Goal: Task Accomplishment & Management: Use online tool/utility

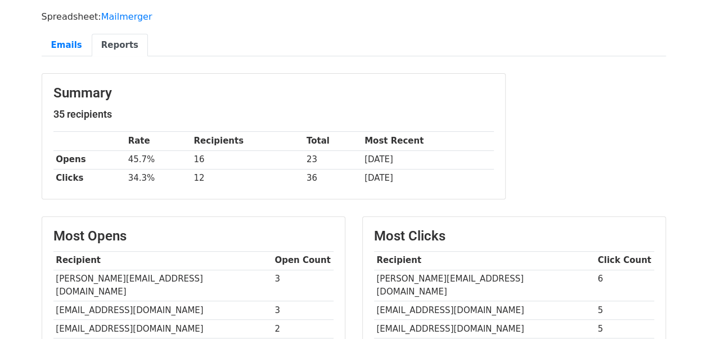
scroll to position [56, 0]
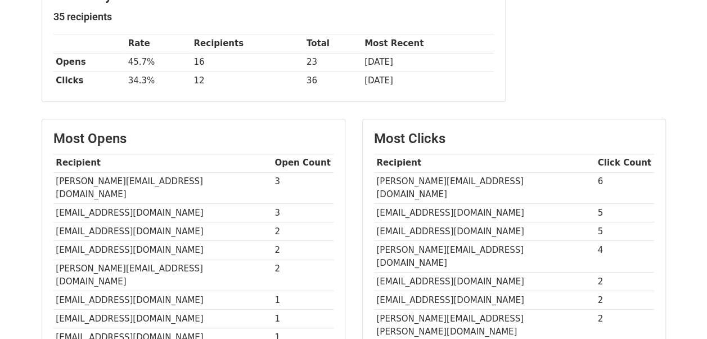
scroll to position [56, 0]
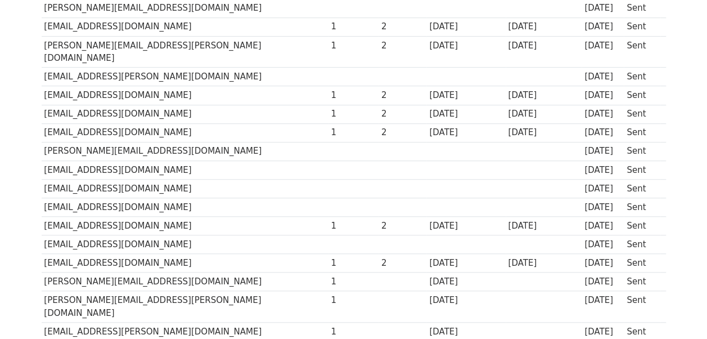
scroll to position [394, 0]
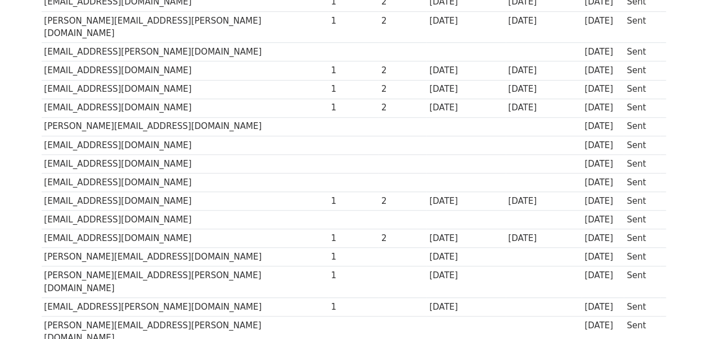
drag, startPoint x: 42, startPoint y: 169, endPoint x: 229, endPoint y: 175, distance: 186.4
click at [229, 192] on td "[EMAIL_ADDRESS][DOMAIN_NAME]" at bounding box center [185, 201] width 287 height 19
copy td "[EMAIL_ADDRESS][DOMAIN_NAME]"
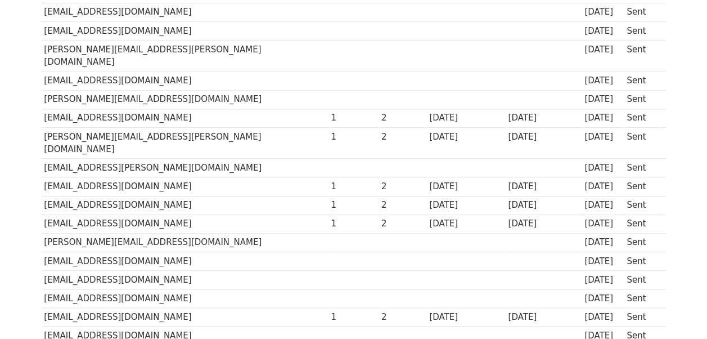
scroll to position [338, 0]
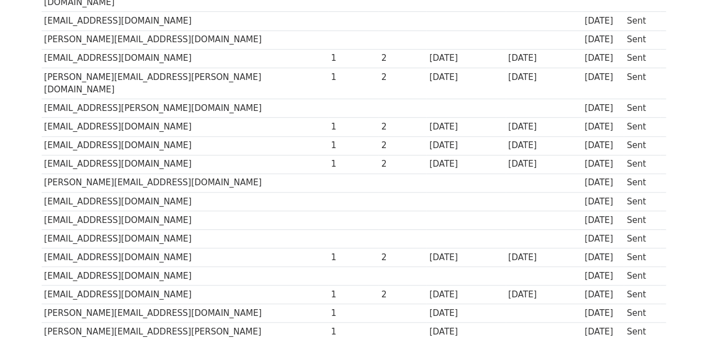
copy td "[EMAIL_ADDRESS][DOMAIN_NAME]"
click at [207, 285] on td "[EMAIL_ADDRESS][DOMAIN_NAME]" at bounding box center [185, 294] width 287 height 19
drag, startPoint x: 43, startPoint y: 266, endPoint x: 184, endPoint y: 266, distance: 141.3
click at [184, 285] on td "[EMAIL_ADDRESS][DOMAIN_NAME]" at bounding box center [185, 294] width 287 height 19
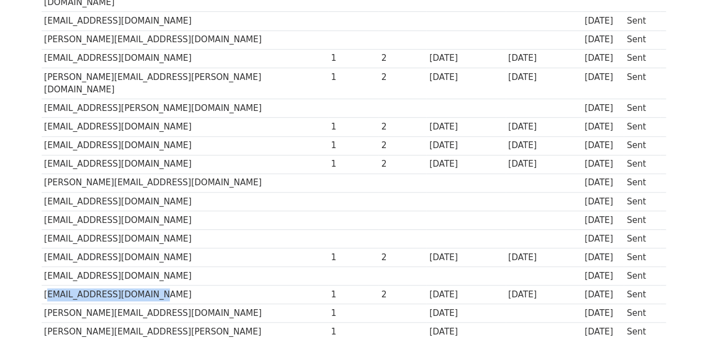
copy td "[EMAIL_ADDRESS][DOMAIN_NAME]"
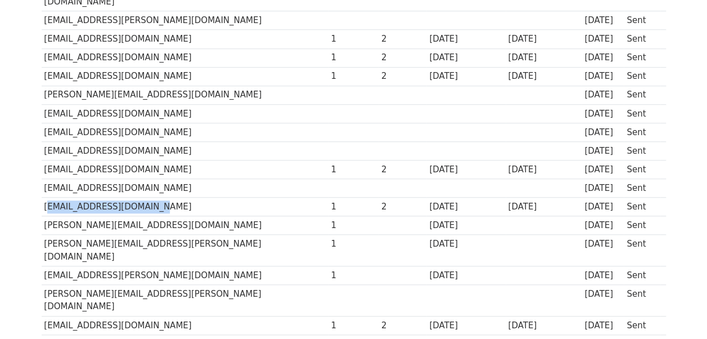
scroll to position [428, 0]
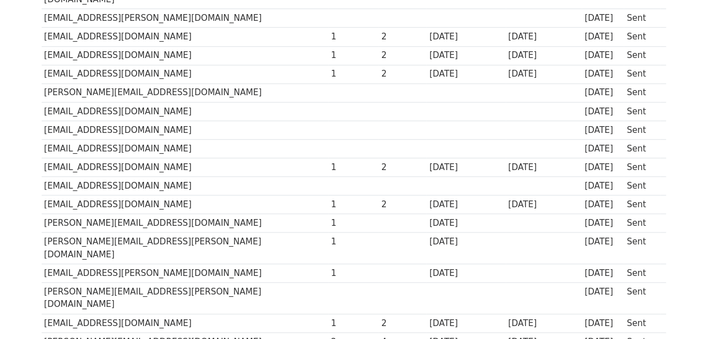
click at [43, 232] on td "[PERSON_NAME][EMAIL_ADDRESS][PERSON_NAME][DOMAIN_NAME]" at bounding box center [185, 248] width 287 height 32
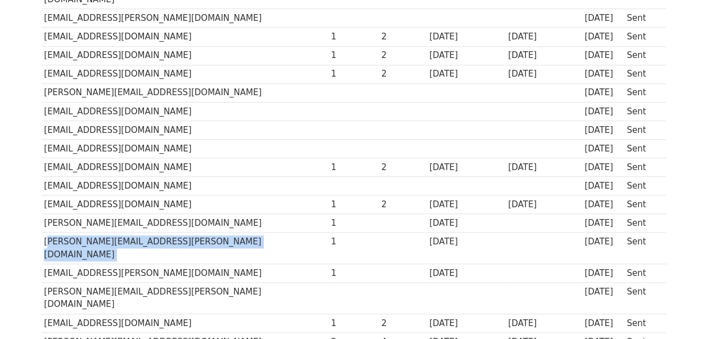
drag, startPoint x: 43, startPoint y: 209, endPoint x: 266, endPoint y: 203, distance: 222.4
click at [266, 232] on tr "[PERSON_NAME][EMAIL_ADDRESS][PERSON_NAME][DOMAIN_NAME] 1 [DATE] [DATE] Sent" at bounding box center [354, 248] width 625 height 32
drag, startPoint x: 266, startPoint y: 203, endPoint x: 232, endPoint y: 208, distance: 33.5
click at [232, 232] on td "[PERSON_NAME][EMAIL_ADDRESS][PERSON_NAME][DOMAIN_NAME]" at bounding box center [185, 248] width 287 height 32
copy tr "[PERSON_NAME][EMAIL_ADDRESS][PERSON_NAME][DOMAIN_NAME]"
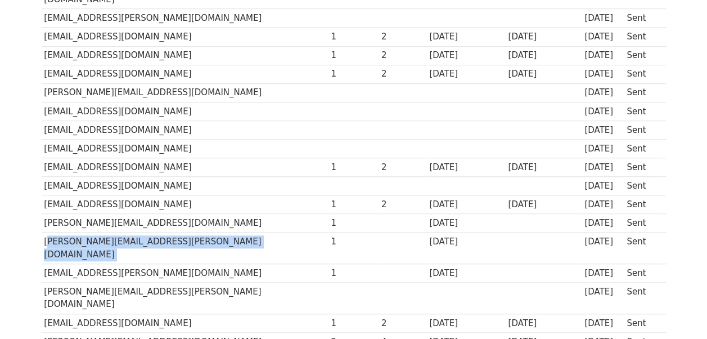
copy tr "[PERSON_NAME][EMAIL_ADDRESS][PERSON_NAME][DOMAIN_NAME]"
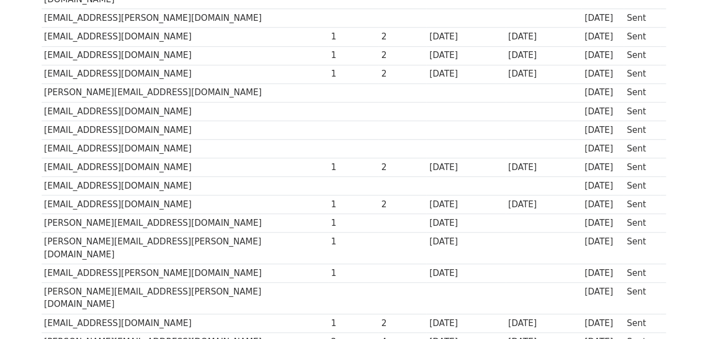
drag, startPoint x: 239, startPoint y: 251, endPoint x: 450, endPoint y: 217, distance: 214.3
click at [450, 232] on td "[DATE]" at bounding box center [466, 248] width 79 height 32
drag, startPoint x: 42, startPoint y: 230, endPoint x: 211, endPoint y: 230, distance: 168.3
click at [211, 264] on td "[EMAIL_ADDRESS][PERSON_NAME][DOMAIN_NAME]" at bounding box center [185, 273] width 287 height 19
copy td "[EMAIL_ADDRESS][PERSON_NAME][DOMAIN_NAME]"
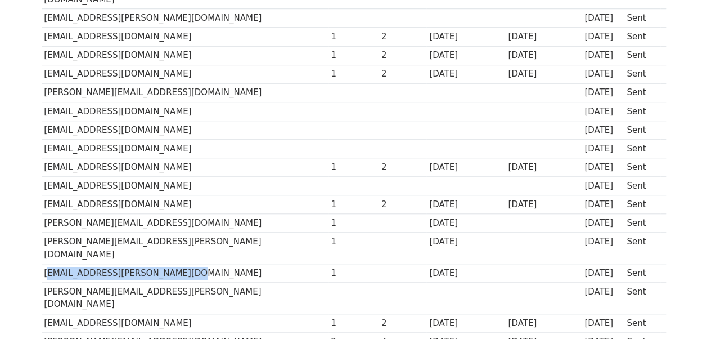
copy td "[EMAIL_ADDRESS][PERSON_NAME][DOMAIN_NAME]"
click at [213, 314] on td "[EMAIL_ADDRESS][DOMAIN_NAME]" at bounding box center [185, 323] width 287 height 19
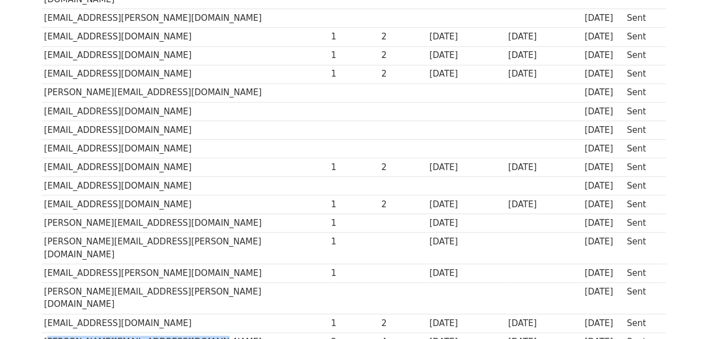
drag, startPoint x: 42, startPoint y: 284, endPoint x: 225, endPoint y: 288, distance: 183.5
click at [225, 332] on td "[PERSON_NAME][EMAIL_ADDRESS][DOMAIN_NAME]" at bounding box center [185, 341] width 287 height 19
copy td "[PERSON_NAME][EMAIL_ADDRESS][DOMAIN_NAME]"
drag, startPoint x: 46, startPoint y: 265, endPoint x: 243, endPoint y: 270, distance: 197.1
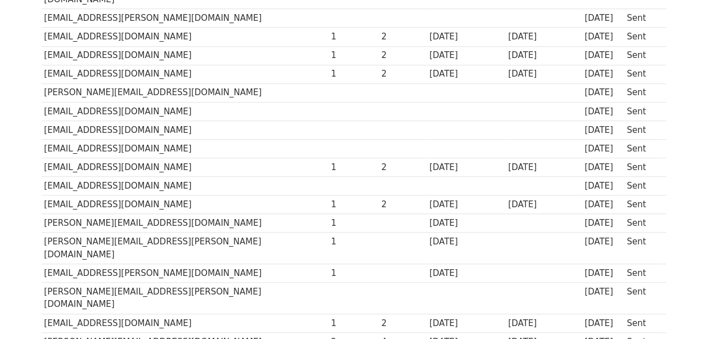
click at [243, 314] on td "[EMAIL_ADDRESS][DOMAIN_NAME]" at bounding box center [185, 323] width 287 height 19
drag, startPoint x: 42, startPoint y: 303, endPoint x: 187, endPoint y: 301, distance: 145.2
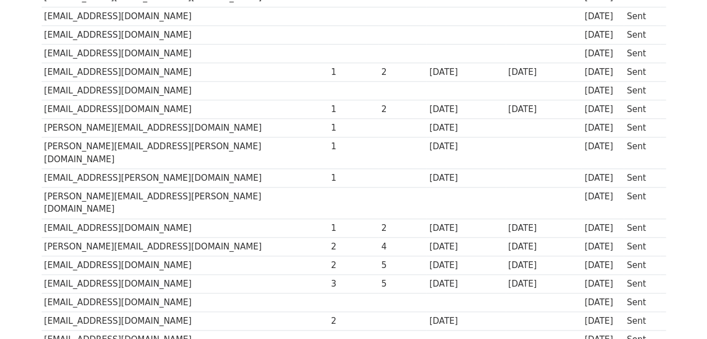
scroll to position [540, 0]
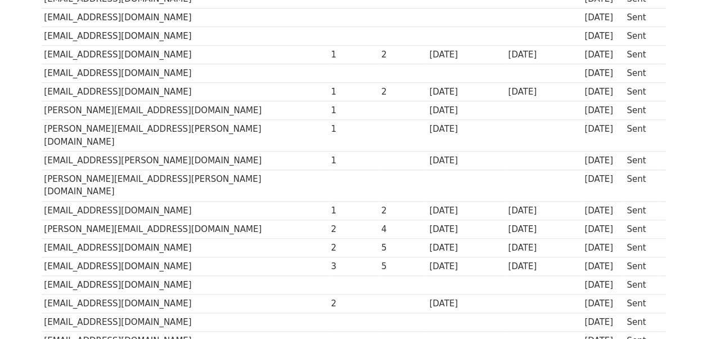
drag, startPoint x: 42, startPoint y: 245, endPoint x: 206, endPoint y: 252, distance: 164.5
click at [206, 294] on td "[EMAIL_ADDRESS][DOMAIN_NAME]" at bounding box center [185, 303] width 287 height 19
